Goal: Information Seeking & Learning: Find specific fact

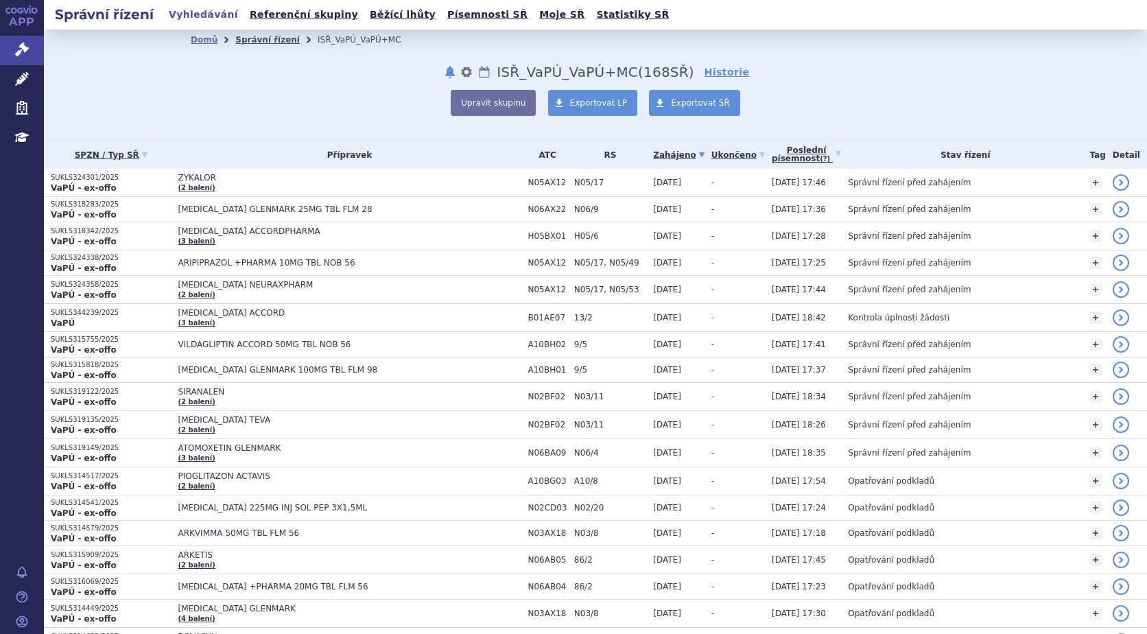
click at [239, 36] on link "Správní řízení" at bounding box center [267, 40] width 64 height 10
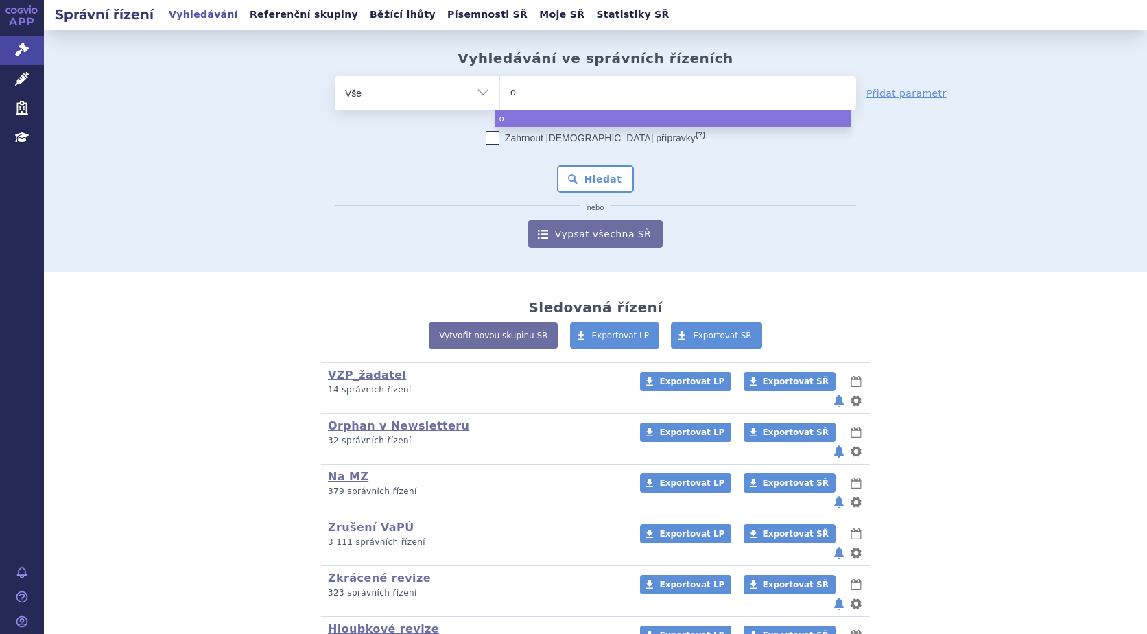
type input "or"
type input "orl"
type input "orla"
type input "orlad"
type input "orlade"
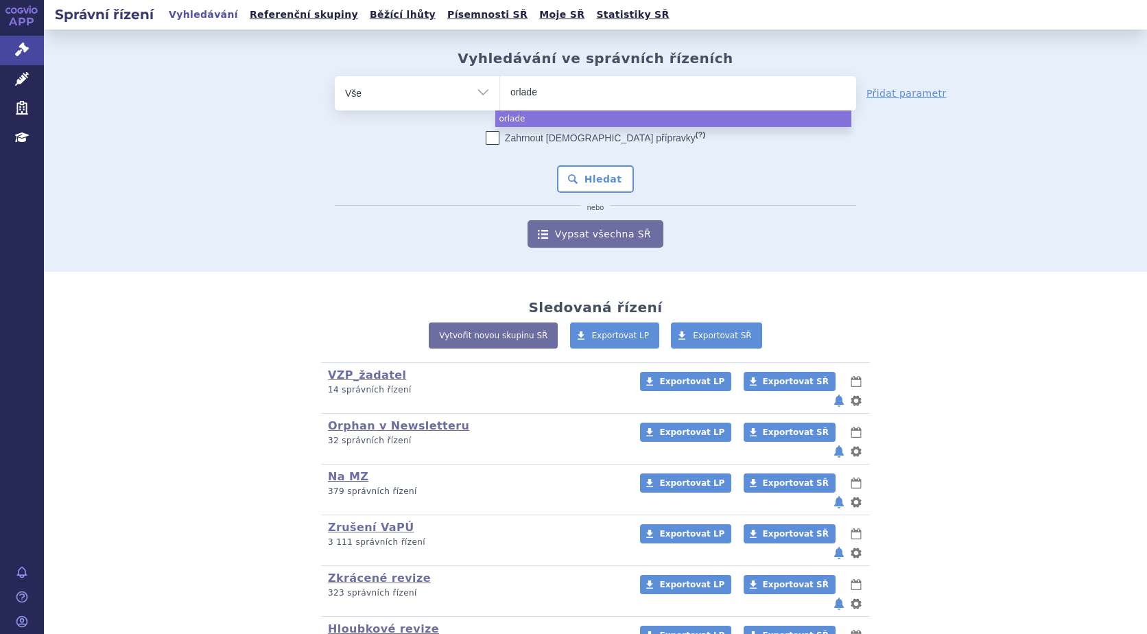
type input "orladey"
type input "orladeyo"
select select "orladeyo"
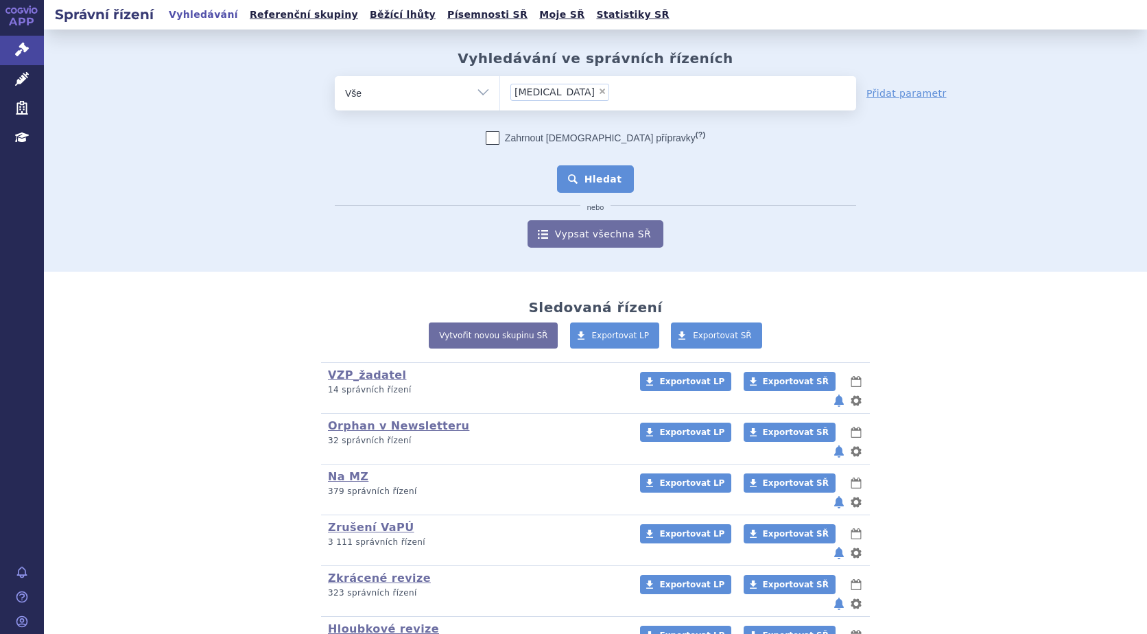
click at [597, 188] on button "Hledat" at bounding box center [596, 178] width 78 height 27
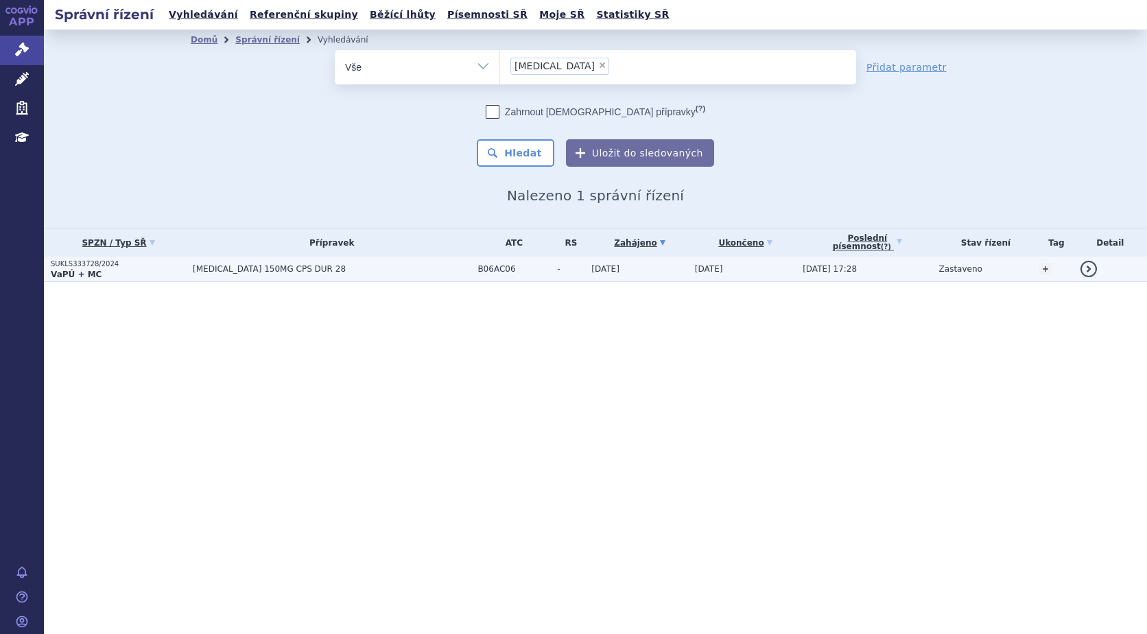
click at [86, 272] on strong "VaPÚ + MC" at bounding box center [76, 275] width 51 height 10
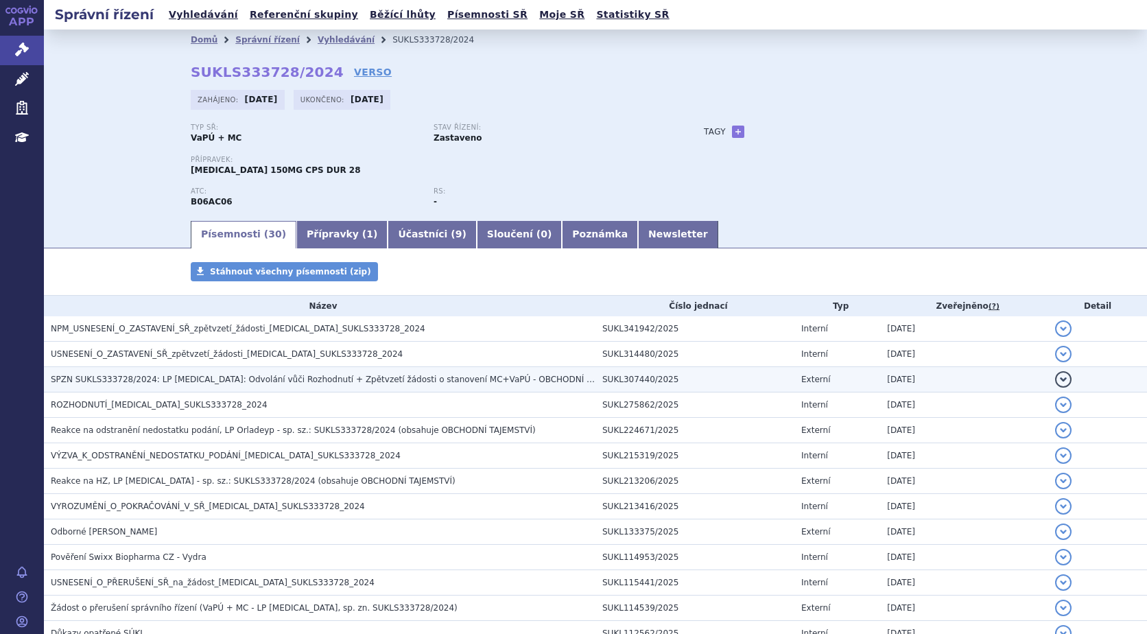
click at [243, 379] on span "SPZN SUKLS333728/2024: LP ORLADEYO: Odvolání vůči Rozhodnutí + Zpětvzetí žádost…" at bounding box center [340, 379] width 579 height 10
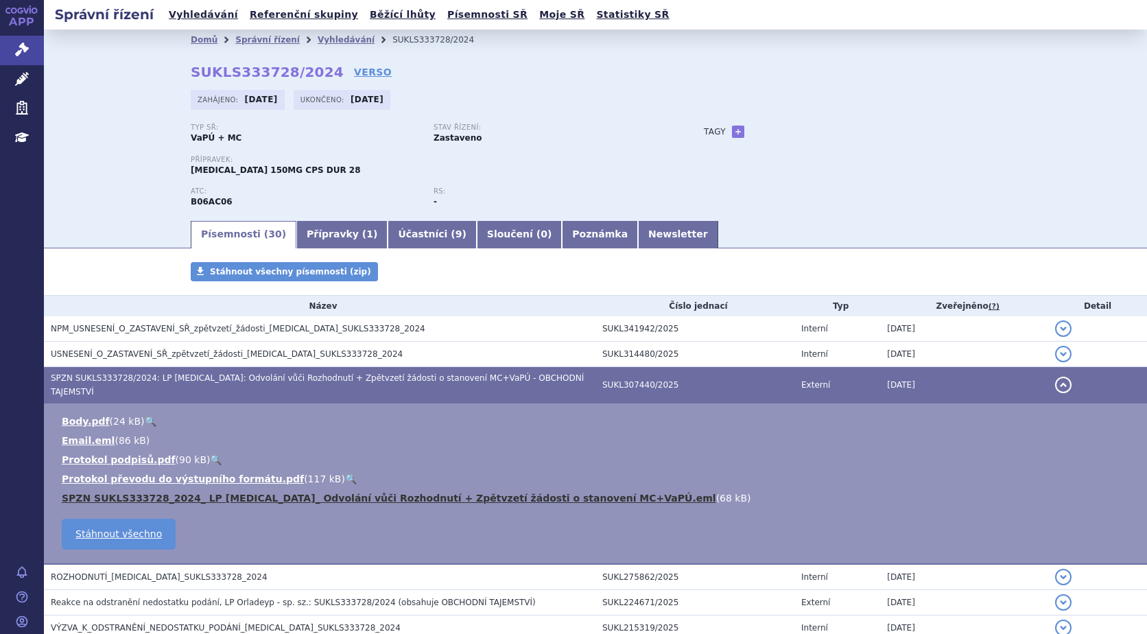
click at [199, 492] on link "SPZN SUKLS333728_2024_ LP ORLADEYO_ Odvolání vůči Rozhodnutí + Zpětvzetí žádost…" at bounding box center [389, 497] width 654 height 11
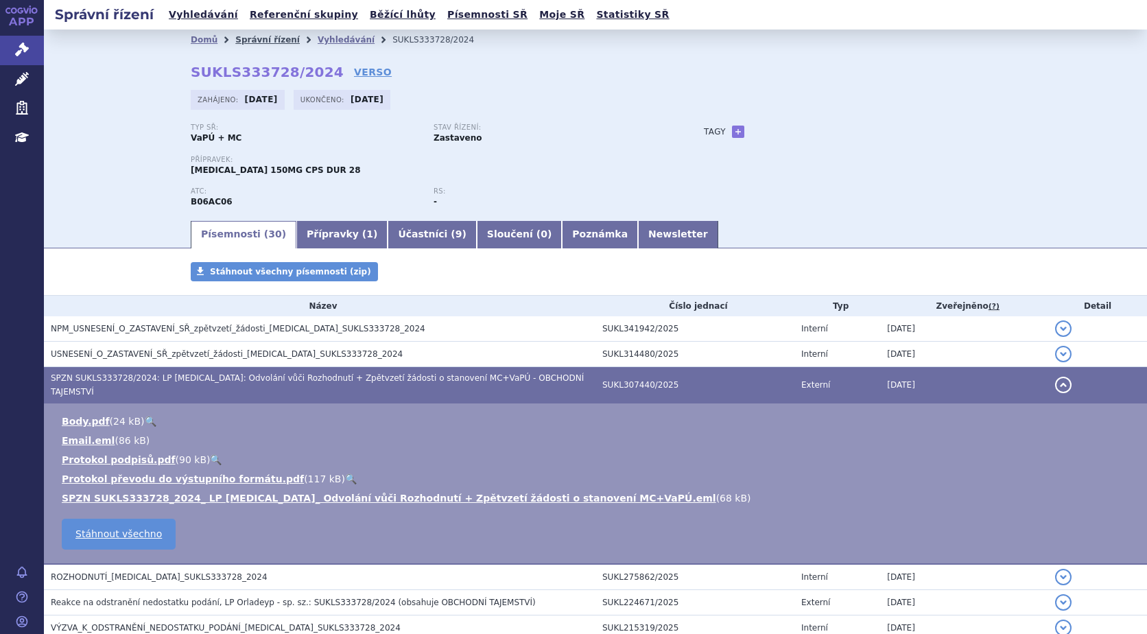
click at [250, 41] on link "Správní řízení" at bounding box center [267, 40] width 64 height 10
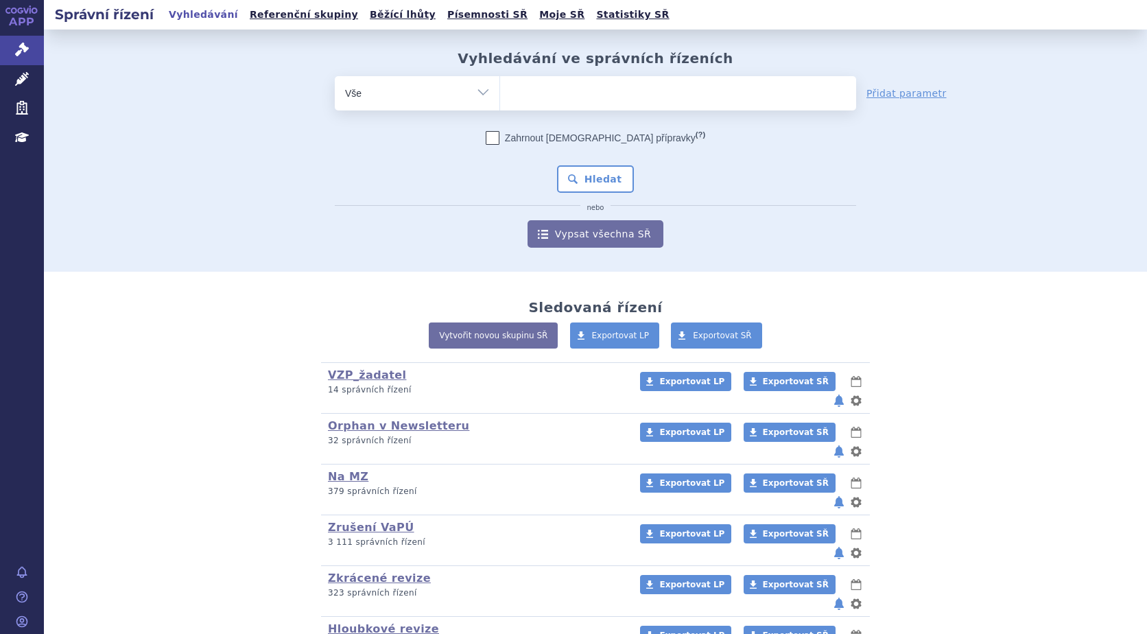
click at [540, 91] on ul at bounding box center [678, 90] width 356 height 29
click at [500, 91] on select at bounding box center [499, 92] width 1 height 34
type input "ke"
type input "kes"
type input "kesi"
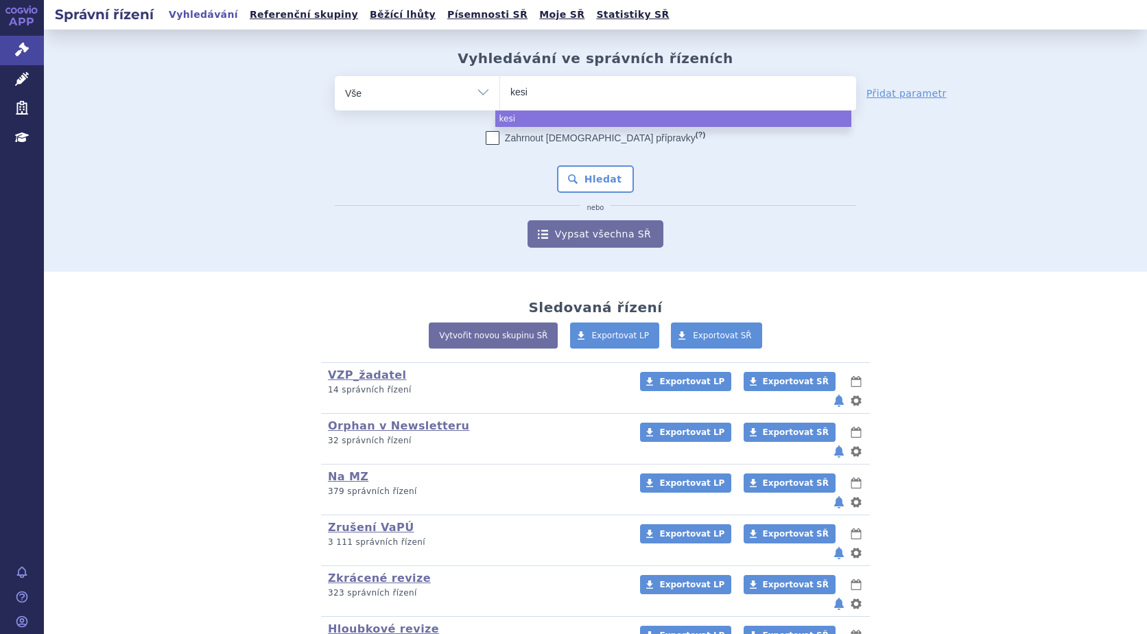
type input "kesim"
type input "kesimp"
type input "kesimpt"
type input "[MEDICAL_DATA]"
select select "[MEDICAL_DATA]"
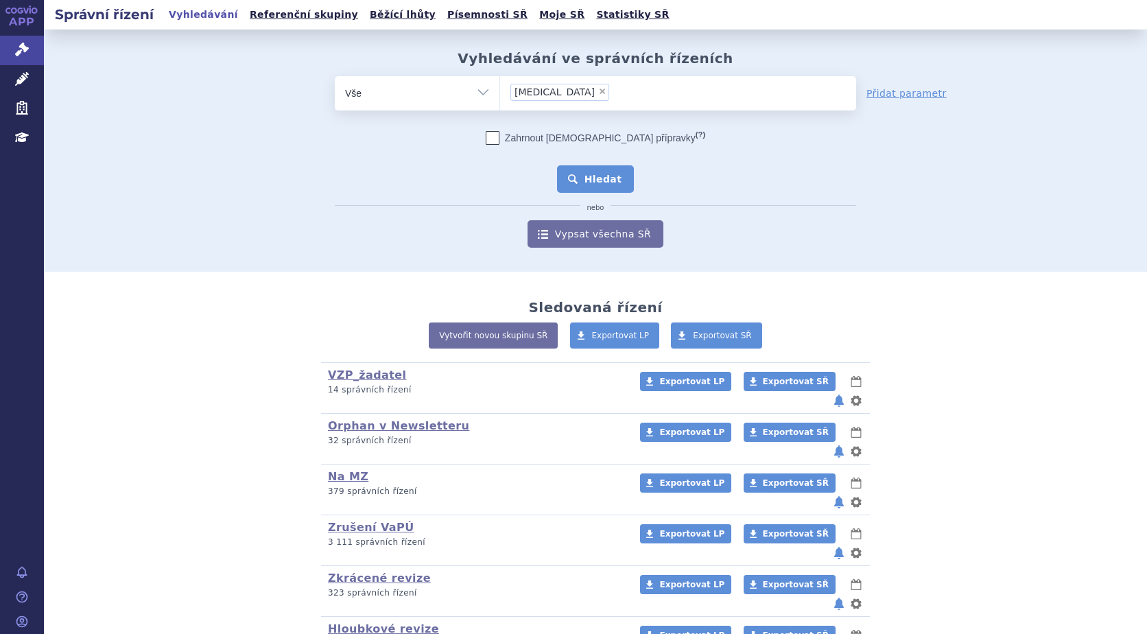
click at [603, 178] on button "Hledat" at bounding box center [596, 178] width 78 height 27
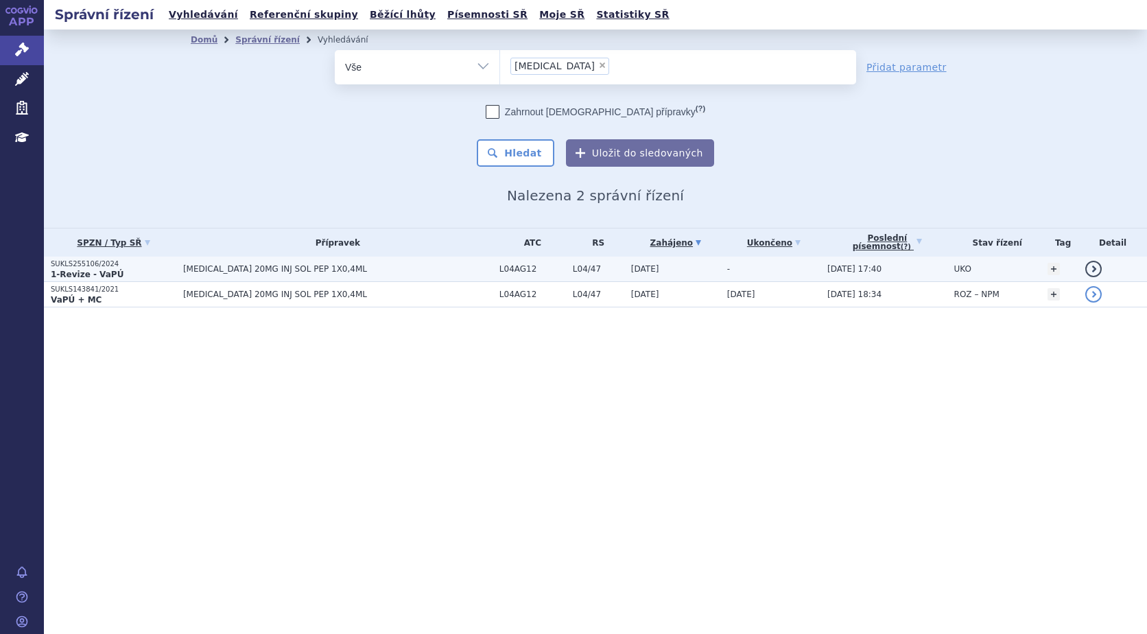
click at [195, 262] on td "[MEDICAL_DATA] 20MG INJ SOL PEP 1X0,4ML" at bounding box center [334, 269] width 316 height 25
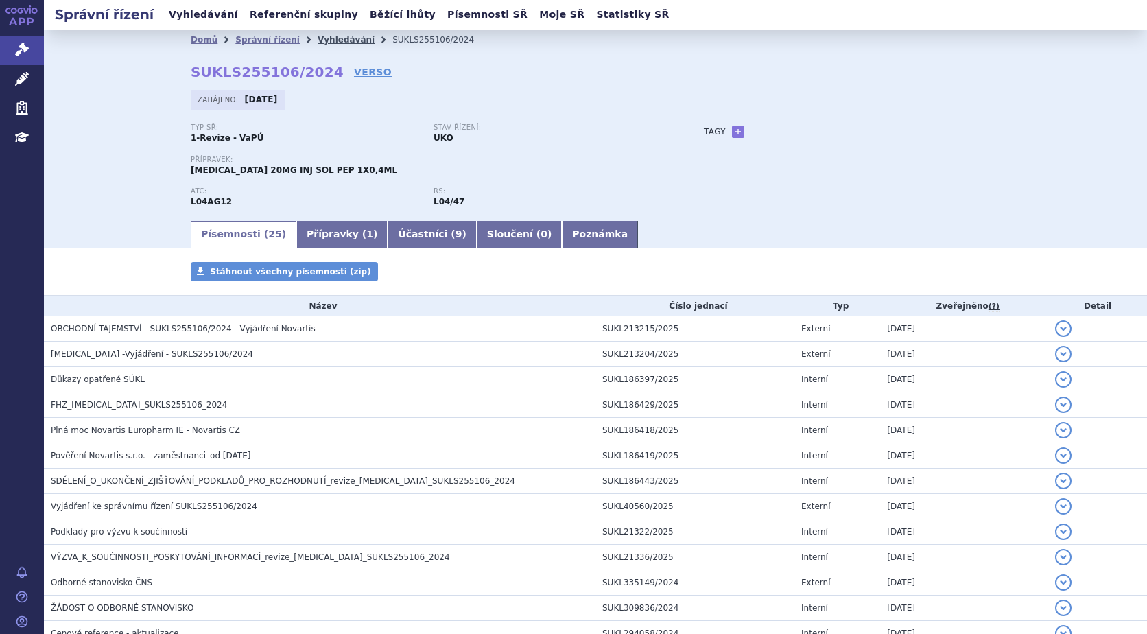
click at [324, 38] on link "Vyhledávání" at bounding box center [346, 40] width 57 height 10
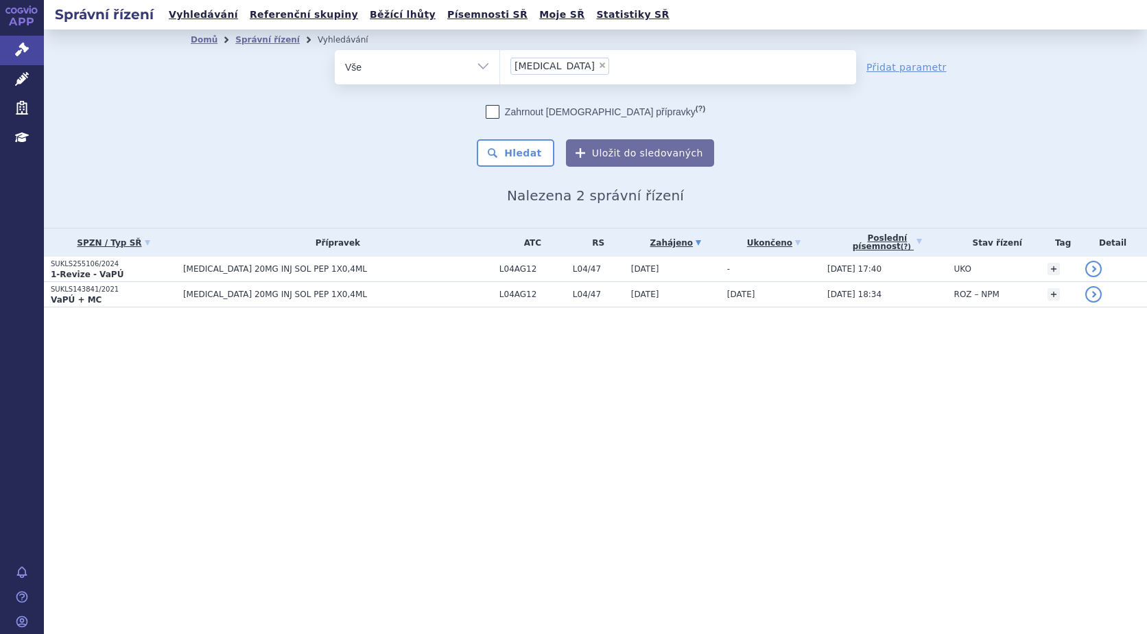
click at [560, 60] on li "× [MEDICAL_DATA]" at bounding box center [559, 66] width 99 height 17
click at [500, 60] on select "[MEDICAL_DATA]" at bounding box center [499, 66] width 1 height 34
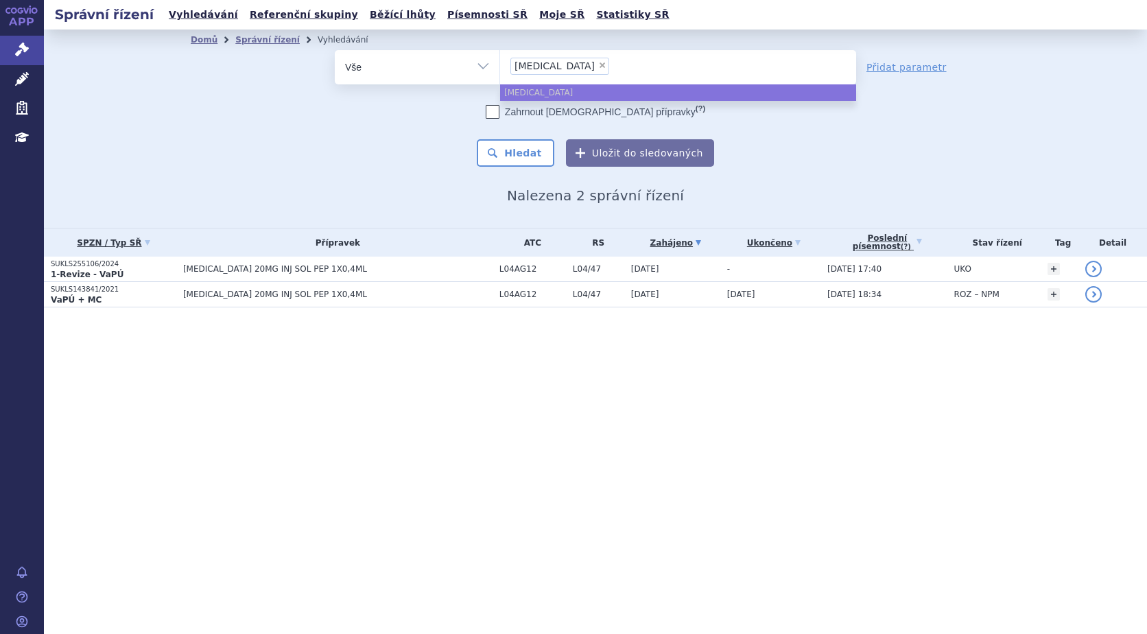
click at [598, 64] on span "×" at bounding box center [602, 65] width 8 height 8
click at [500, 64] on select "[MEDICAL_DATA]" at bounding box center [499, 66] width 1 height 34
select select
type input "sk"
type input "sky"
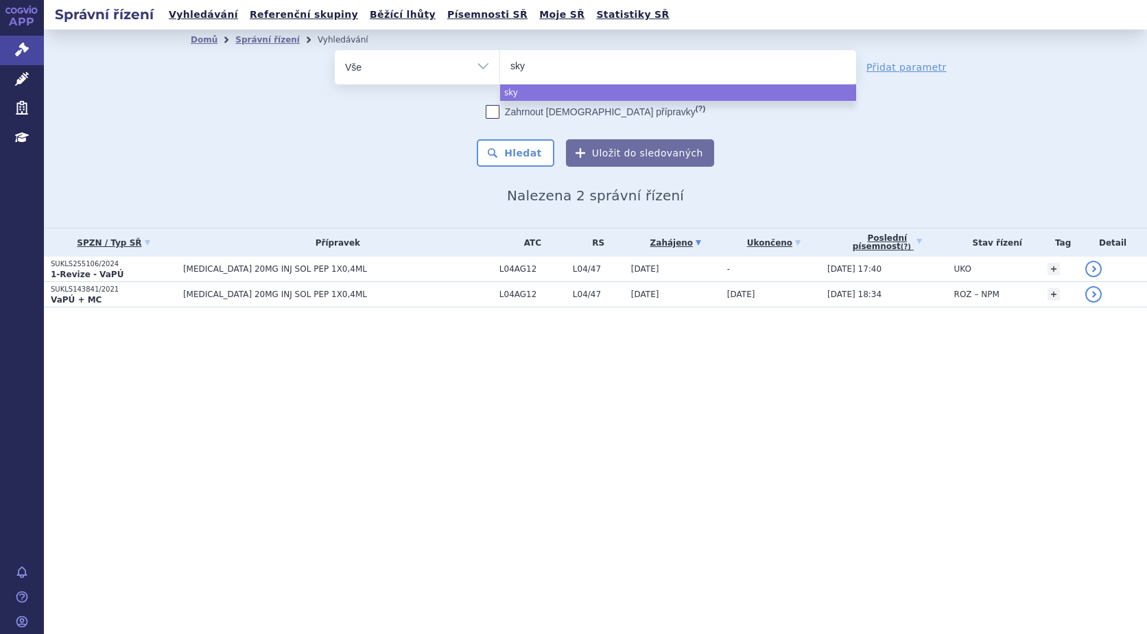
type input "skyc"
type input "skycla"
type input "skyclar"
type input "skyclary"
type input "skyclarys"
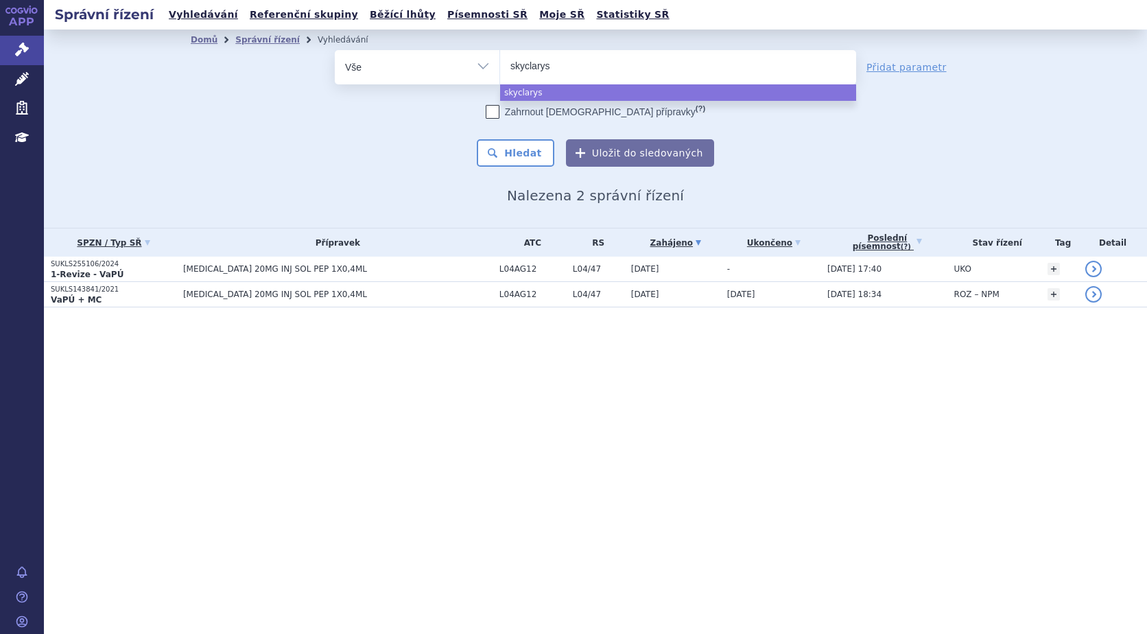
select select "skyclarys"
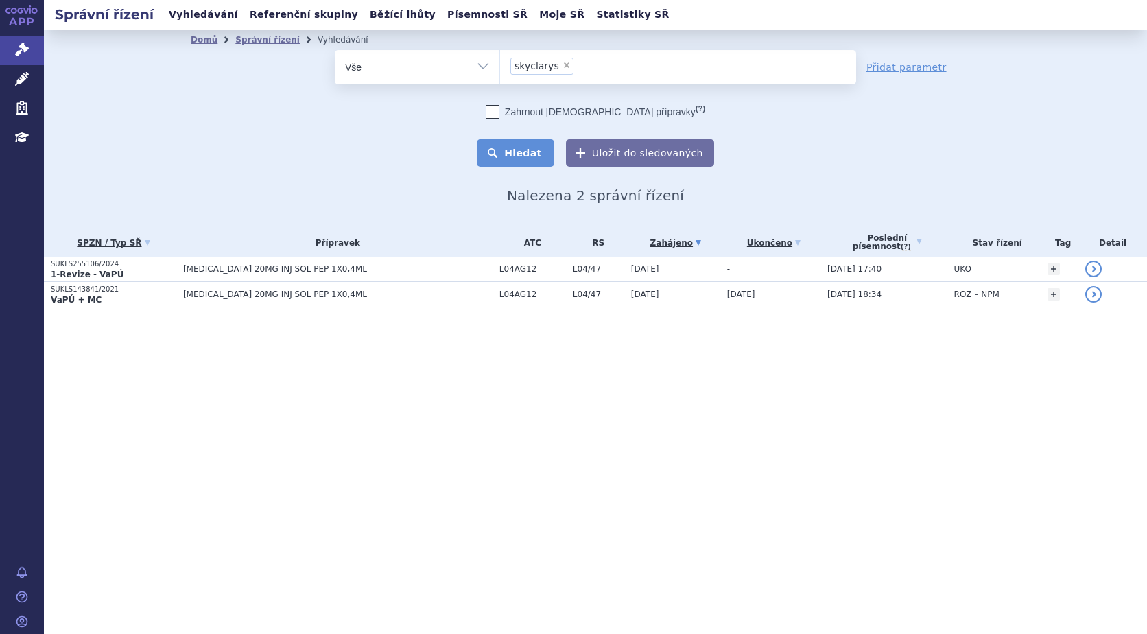
click at [512, 153] on button "Hledat" at bounding box center [516, 152] width 78 height 27
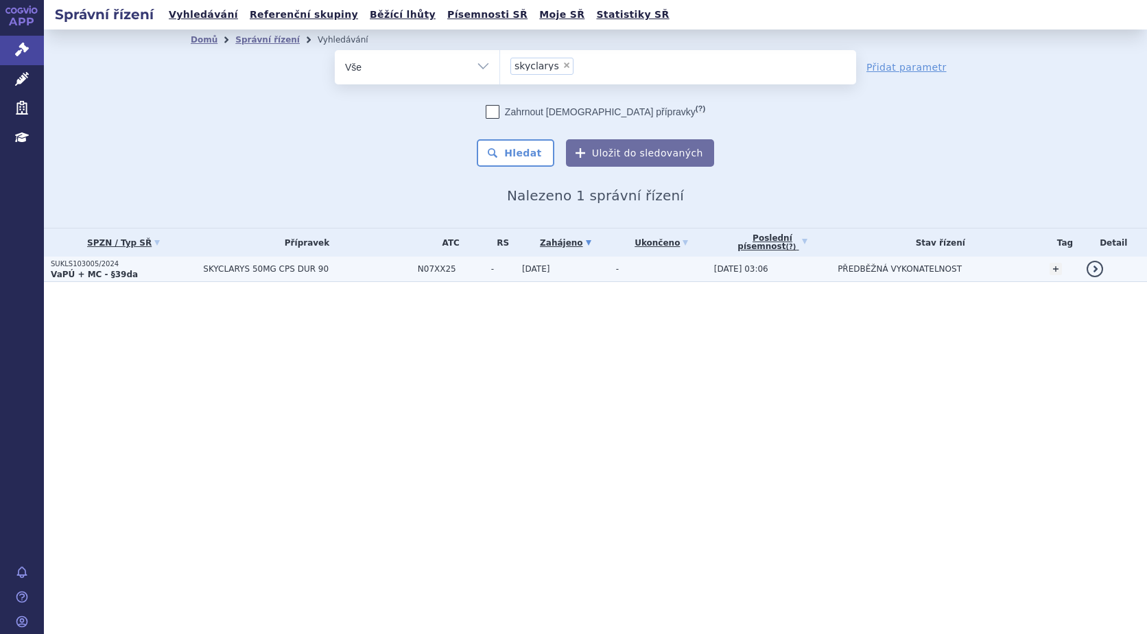
click at [97, 272] on strong "VaPÚ + MC - §39da" at bounding box center [94, 275] width 87 height 10
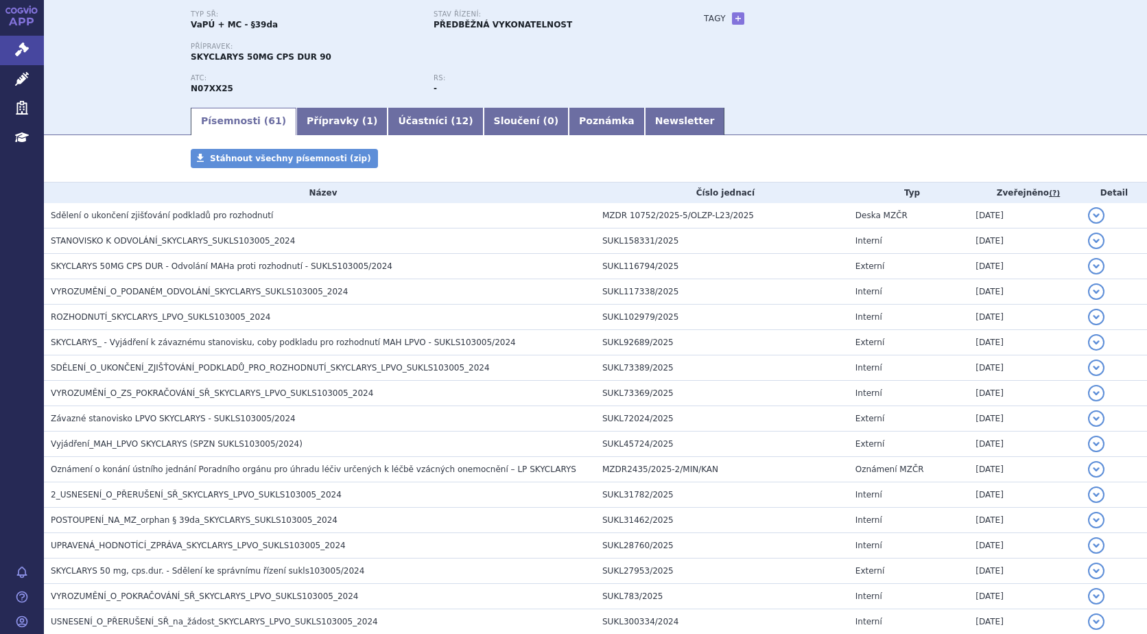
scroll to position [137, 0]
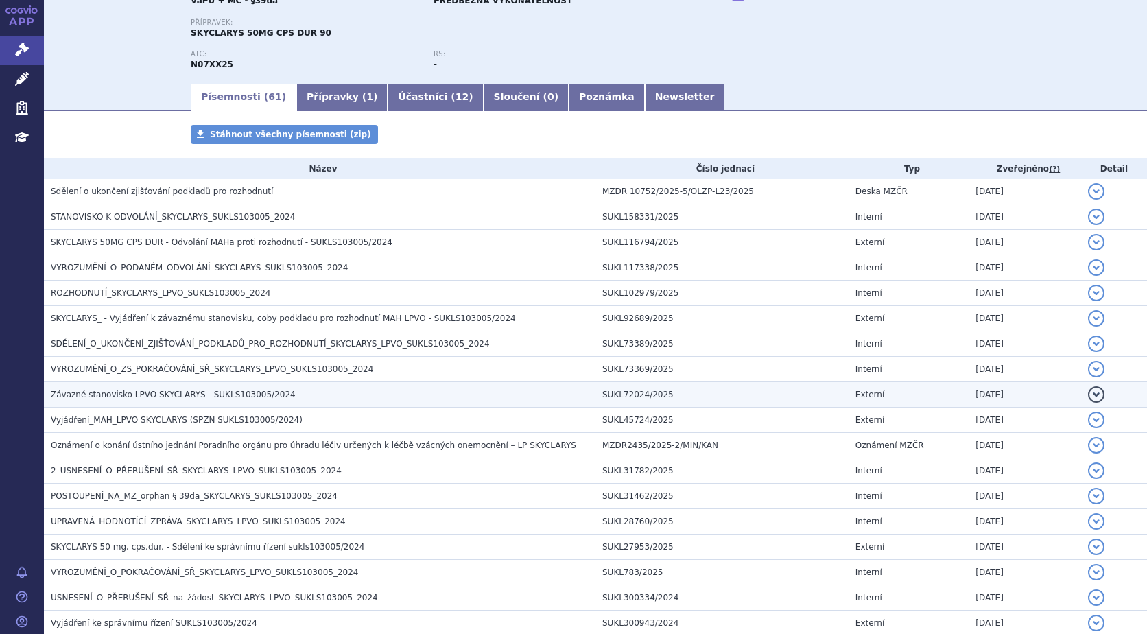
click at [104, 394] on span "Závazné stanovisko LPVO SKYCLARYS - SUKLS103005/2024" at bounding box center [173, 395] width 245 height 10
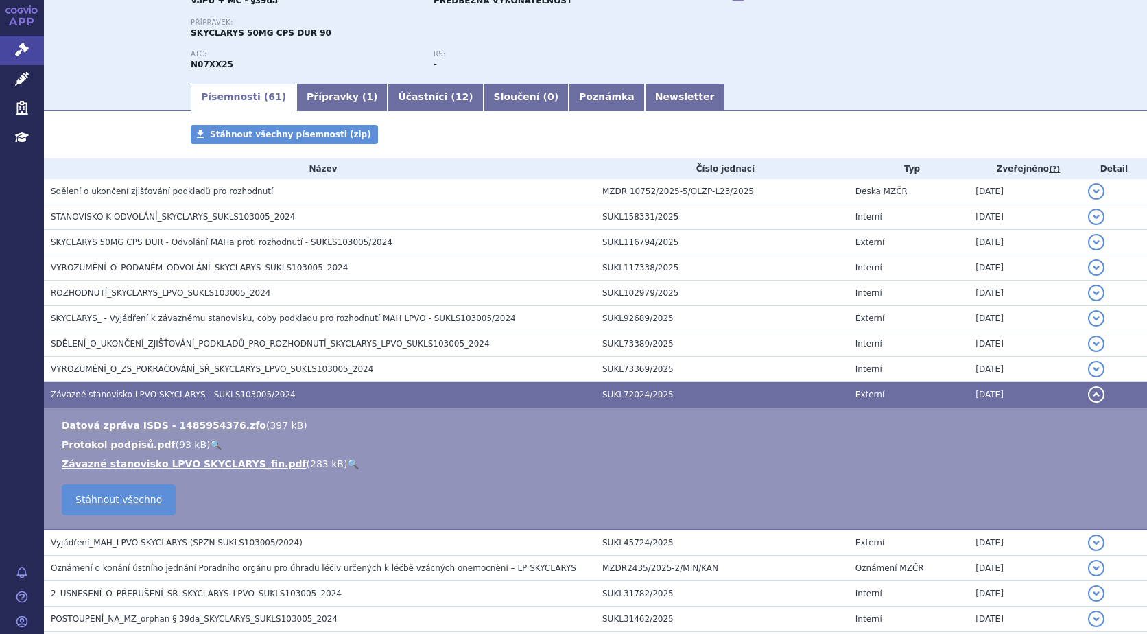
click at [347, 466] on link "🔍" at bounding box center [353, 463] width 12 height 11
